Goal: Find specific page/section: Find specific page/section

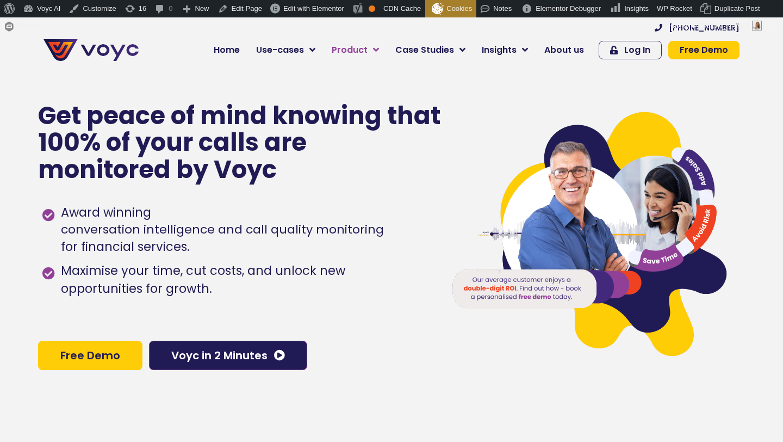
click at [372, 52] on link "Product" at bounding box center [356, 50] width 64 height 22
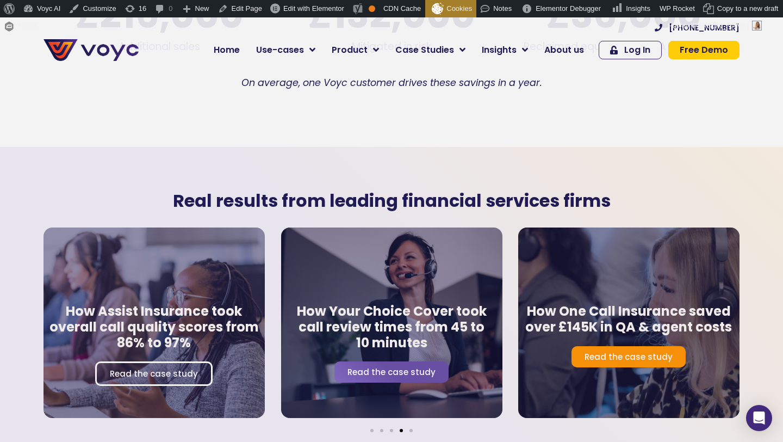
scroll to position [1858, 0]
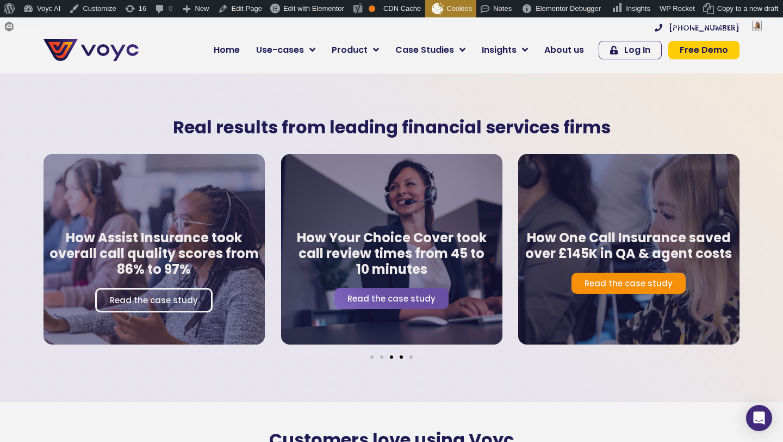
click at [390, 355] on span "Go to slide 3" at bounding box center [391, 356] width 3 height 3
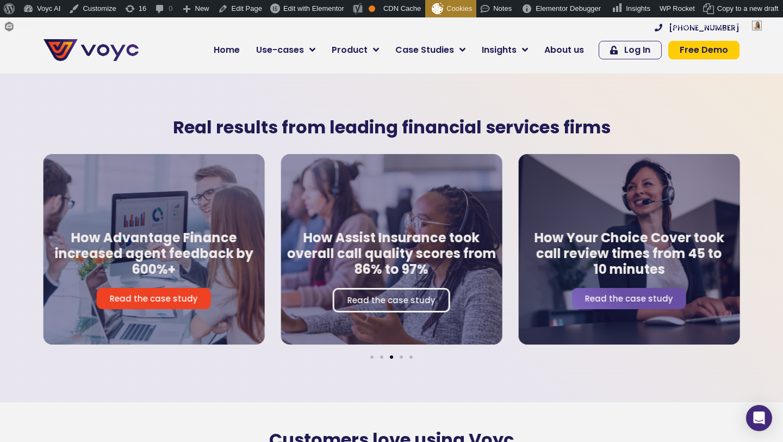
click at [390, 355] on span "Go to slide 3" at bounding box center [391, 356] width 3 height 3
click at [379, 355] on div at bounding box center [391, 356] width 49 height 3
click at [381, 355] on span "Go to slide 2" at bounding box center [381, 356] width 3 height 3
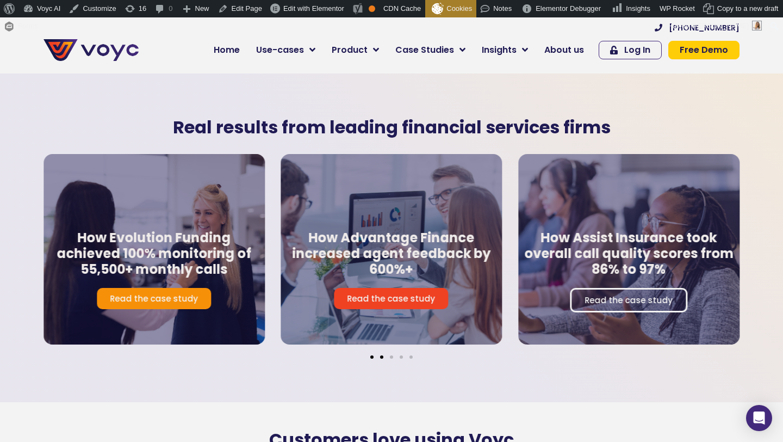
click at [372, 355] on span "Go to slide 1" at bounding box center [371, 356] width 3 height 3
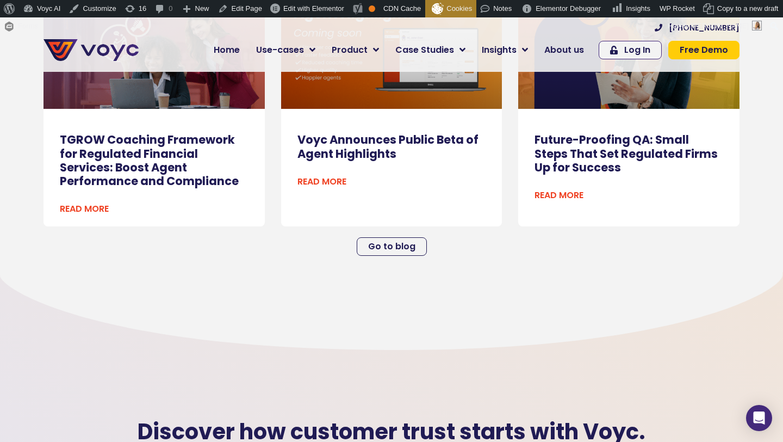
scroll to position [3096, 0]
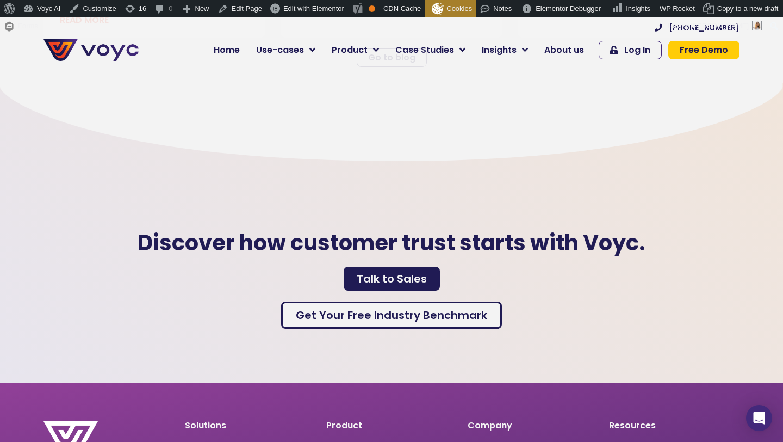
click at [370, 273] on span "Talk to Sales" at bounding box center [392, 278] width 70 height 11
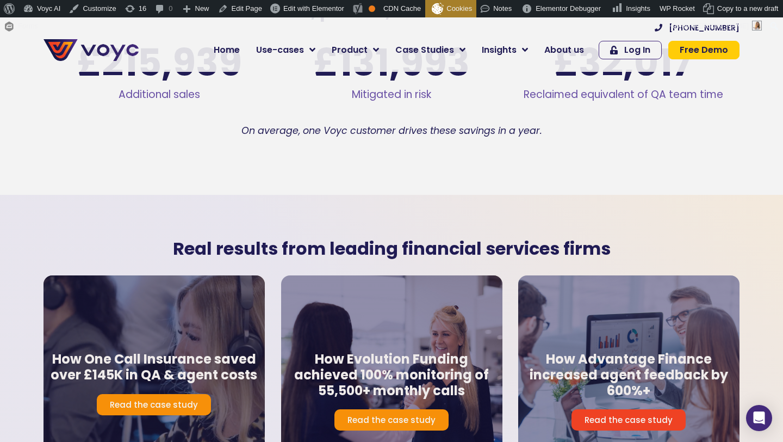
scroll to position [1292, 0]
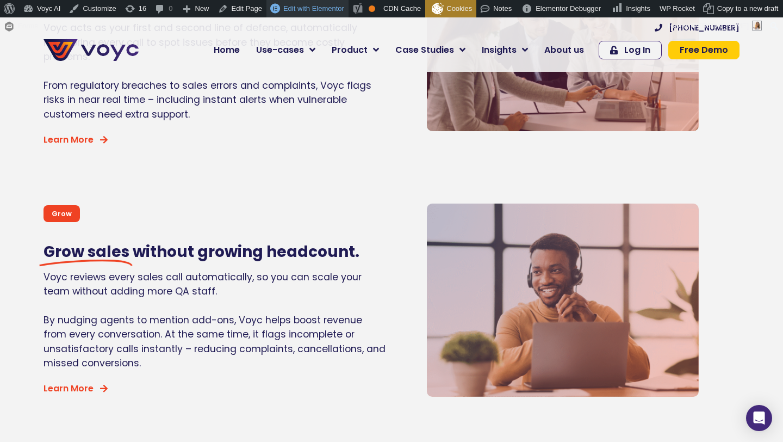
click at [326, 10] on span "Edit with Elementor" at bounding box center [313, 8] width 61 height 8
